Goal: Task Accomplishment & Management: Complete application form

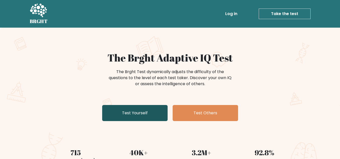
click at [142, 115] on link "Test Yourself" at bounding box center [134, 113] width 65 height 16
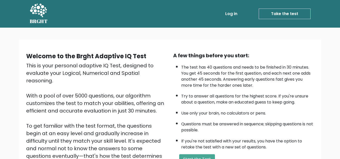
scroll to position [71, 0]
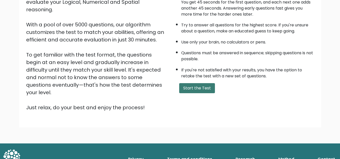
click at [189, 91] on button "Start the Test" at bounding box center [197, 88] width 36 height 10
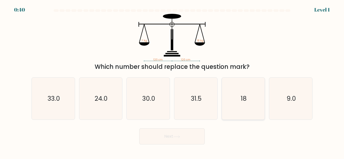
click at [247, 92] on icon "18" at bounding box center [243, 99] width 42 height 42
click at [172, 81] on input "e. 18" at bounding box center [172, 80] width 0 height 1
radio input "true"
click at [170, 142] on button "Next" at bounding box center [171, 137] width 65 height 16
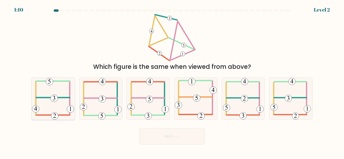
click at [45, 96] on icon at bounding box center [53, 99] width 42 height 42
click at [172, 81] on input "a." at bounding box center [172, 80] width 0 height 1
radio input "true"
click at [170, 142] on button "Next" at bounding box center [171, 137] width 65 height 16
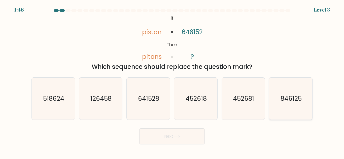
click at [287, 99] on text "846125" at bounding box center [291, 98] width 21 height 9
click at [172, 81] on input "f. 846125" at bounding box center [172, 80] width 0 height 1
radio input "true"
click at [195, 134] on button "Next" at bounding box center [171, 137] width 65 height 16
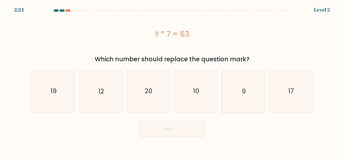
click at [237, 100] on icon "9" at bounding box center [243, 91] width 42 height 42
click at [172, 81] on input "e. 9" at bounding box center [172, 80] width 0 height 1
radio input "true"
click at [166, 131] on button "Next" at bounding box center [171, 129] width 65 height 16
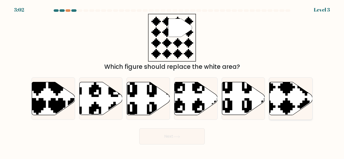
click at [286, 102] on icon at bounding box center [277, 117] width 76 height 76
click at [172, 81] on input "f." at bounding box center [172, 80] width 0 height 1
radio input "true"
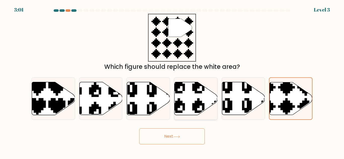
click at [174, 112] on icon at bounding box center [195, 99] width 43 height 34
click at [172, 81] on input "d." at bounding box center [172, 80] width 0 height 1
radio input "true"
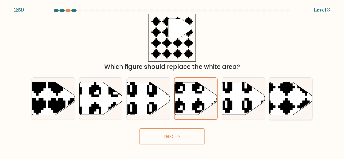
click at [286, 107] on icon at bounding box center [277, 117] width 76 height 76
click at [172, 81] on input "f." at bounding box center [172, 80] width 0 height 1
radio input "true"
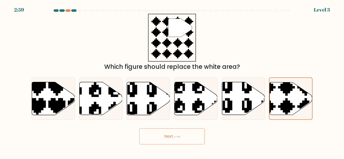
click at [182, 143] on button "Next" at bounding box center [171, 137] width 65 height 16
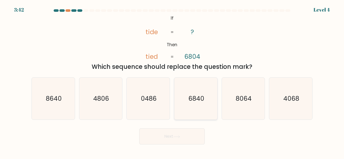
click at [204, 101] on text "6840" at bounding box center [196, 98] width 16 height 9
click at [172, 81] on input "d. 6840" at bounding box center [172, 80] width 0 height 1
radio input "true"
click at [193, 138] on button "Next" at bounding box center [171, 137] width 65 height 16
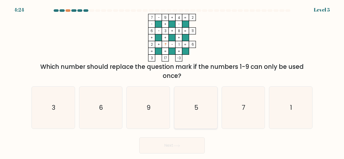
click at [181, 125] on icon "5" at bounding box center [196, 108] width 42 height 42
click at [172, 81] on input "d. 5" at bounding box center [172, 80] width 0 height 1
radio input "true"
click at [181, 149] on button "Next" at bounding box center [171, 146] width 65 height 16
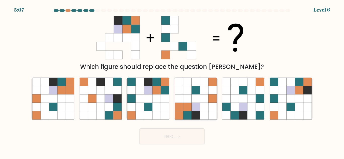
click at [206, 108] on icon at bounding box center [204, 107] width 8 height 8
click at [172, 81] on input "d." at bounding box center [172, 80] width 0 height 1
radio input "true"
click at [179, 141] on button "Next" at bounding box center [171, 137] width 65 height 16
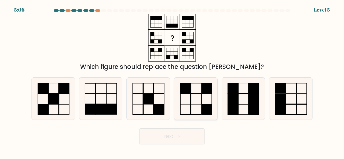
click at [200, 119] on icon at bounding box center [196, 99] width 42 height 42
click at [172, 81] on input "d." at bounding box center [172, 80] width 0 height 1
radio input "true"
click at [189, 138] on button "Next" at bounding box center [171, 137] width 65 height 16
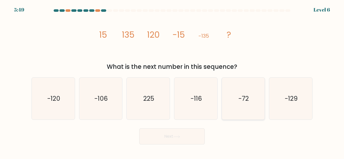
click at [231, 105] on icon "-72" at bounding box center [243, 99] width 42 height 42
click at [172, 81] on input "e. -72" at bounding box center [172, 80] width 0 height 1
radio input "true"
click at [183, 138] on button "Next" at bounding box center [171, 137] width 65 height 16
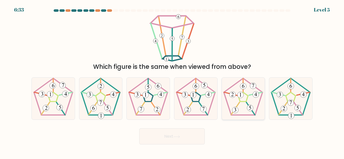
click at [261, 99] on 234 at bounding box center [243, 97] width 39 height 37
click at [172, 81] on input "e." at bounding box center [172, 80] width 0 height 1
radio input "true"
click at [183, 137] on button "Next" at bounding box center [171, 137] width 65 height 16
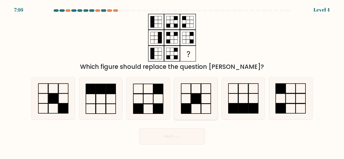
click at [202, 103] on icon at bounding box center [196, 99] width 42 height 42
click at [172, 81] on input "d." at bounding box center [172, 80] width 0 height 1
radio input "true"
click at [179, 133] on button "Next" at bounding box center [171, 137] width 65 height 16
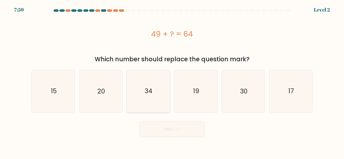
click at [154, 105] on icon "34" at bounding box center [148, 91] width 42 height 42
click at [172, 81] on input "c. 34" at bounding box center [172, 80] width 0 height 1
radio input "true"
click at [168, 128] on button "Next" at bounding box center [171, 129] width 65 height 16
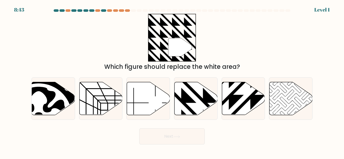
click at [266, 95] on div "e." at bounding box center [244, 99] width 48 height 43
click at [254, 96] on icon at bounding box center [228, 117] width 87 height 87
click at [172, 81] on input "e." at bounding box center [172, 80] width 0 height 1
radio input "true"
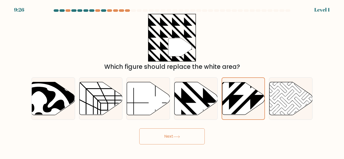
click at [180, 136] on icon at bounding box center [176, 137] width 7 height 3
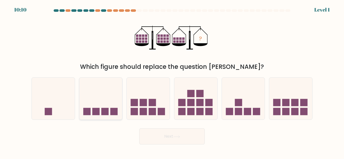
click at [99, 104] on icon at bounding box center [100, 99] width 43 height 36
click at [172, 81] on input "b." at bounding box center [172, 80] width 0 height 1
radio input "true"
click at [169, 139] on button "Next" at bounding box center [171, 137] width 65 height 16
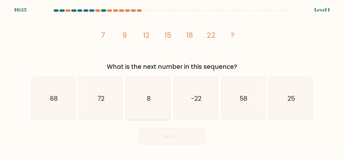
click at [133, 88] on icon "8" at bounding box center [148, 99] width 42 height 42
click at [172, 81] on input "c. 8" at bounding box center [172, 80] width 0 height 1
radio input "true"
click at [184, 140] on button "Next" at bounding box center [171, 137] width 65 height 16
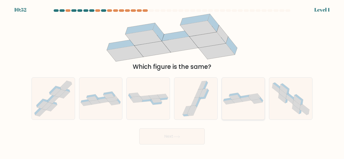
click at [232, 96] on icon at bounding box center [234, 97] width 11 height 5
click at [172, 81] on input "e." at bounding box center [172, 80] width 0 height 1
radio input "true"
click at [177, 136] on icon at bounding box center [176, 137] width 7 height 3
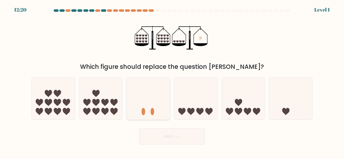
click at [145, 98] on icon at bounding box center [148, 99] width 43 height 36
click at [172, 81] on input "c." at bounding box center [172, 80] width 0 height 1
radio input "true"
click at [165, 135] on button "Next" at bounding box center [171, 137] width 65 height 16
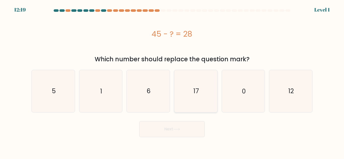
click at [201, 110] on icon "17" at bounding box center [196, 91] width 42 height 42
click at [172, 81] on input "d. 17" at bounding box center [172, 80] width 0 height 1
radio input "true"
click at [179, 136] on button "Next" at bounding box center [171, 129] width 65 height 16
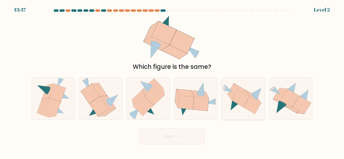
click at [253, 106] on icon at bounding box center [253, 105] width 18 height 18
click at [172, 81] on input "e." at bounding box center [172, 80] width 0 height 1
radio input "true"
click at [171, 129] on button "Next" at bounding box center [171, 137] width 65 height 16
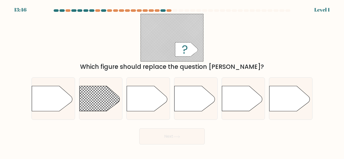
click at [171, 134] on button "Next" at bounding box center [171, 137] width 65 height 16
click at [144, 85] on div at bounding box center [148, 99] width 44 height 43
click at [172, 81] on input "c." at bounding box center [172, 80] width 0 height 1
radio input "true"
click at [165, 142] on button "Next" at bounding box center [171, 137] width 65 height 16
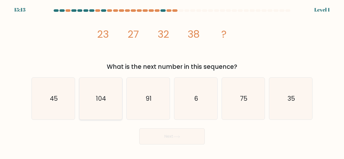
click at [94, 99] on icon "104" at bounding box center [101, 99] width 42 height 42
click at [172, 81] on input "b. 104" at bounding box center [172, 80] width 0 height 1
radio input "true"
click at [158, 135] on button "Next" at bounding box center [171, 137] width 65 height 16
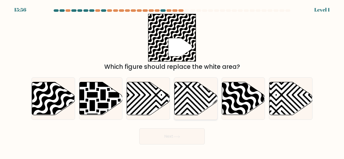
click at [181, 109] on icon at bounding box center [209, 81] width 87 height 87
click at [172, 81] on input "d." at bounding box center [172, 80] width 0 height 1
radio input "true"
click at [248, 106] on icon at bounding box center [243, 98] width 43 height 33
click at [172, 81] on input "e." at bounding box center [172, 80] width 0 height 1
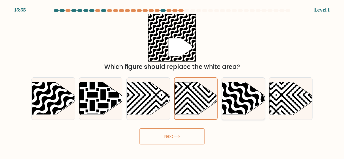
radio input "true"
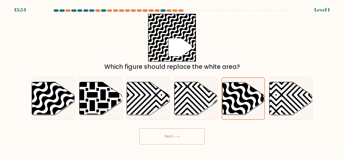
click at [177, 136] on icon at bounding box center [176, 137] width 7 height 3
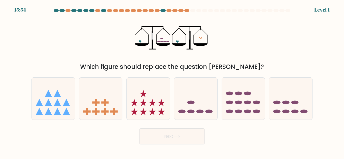
click at [173, 102] on div "d." at bounding box center [196, 99] width 48 height 43
click at [198, 103] on icon at bounding box center [195, 99] width 43 height 36
click at [172, 81] on input "d." at bounding box center [172, 80] width 0 height 1
radio input "true"
click at [189, 129] on button "Next" at bounding box center [171, 137] width 65 height 16
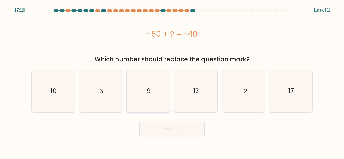
click at [159, 102] on icon "9" at bounding box center [148, 91] width 42 height 42
click at [172, 81] on input "c. 9" at bounding box center [172, 80] width 0 height 1
radio input "true"
click at [177, 135] on button "Next" at bounding box center [171, 129] width 65 height 16
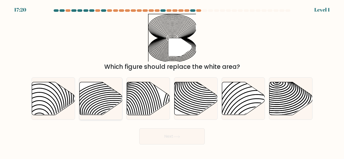
drag, startPoint x: 105, startPoint y: 91, endPoint x: 118, endPoint y: 99, distance: 15.1
click at [109, 92] on icon at bounding box center [100, 98] width 43 height 33
click at [172, 81] on input "b." at bounding box center [172, 80] width 0 height 1
radio input "true"
click at [141, 110] on icon at bounding box center [140, 118] width 43 height 87
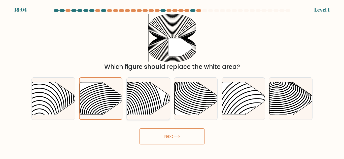
click at [172, 81] on input "c." at bounding box center [172, 80] width 0 height 1
radio input "true"
